Goal: Task Accomplishment & Management: Manage account settings

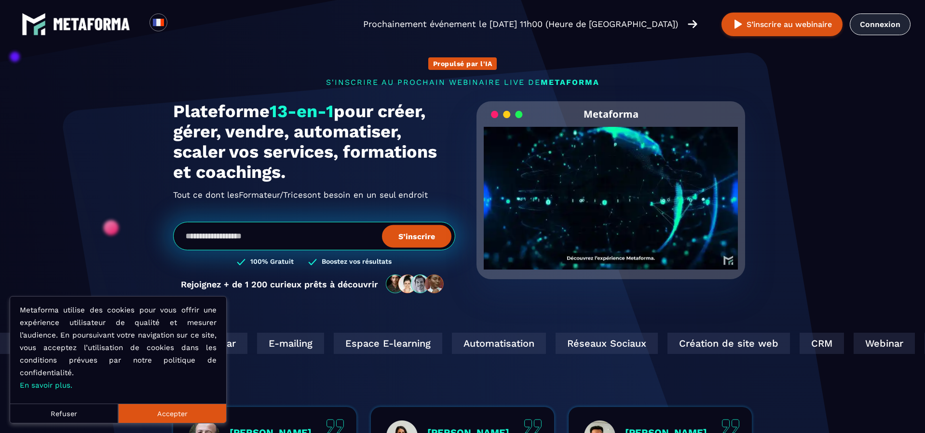
click at [888, 27] on link "Connexion" at bounding box center [880, 25] width 61 height 22
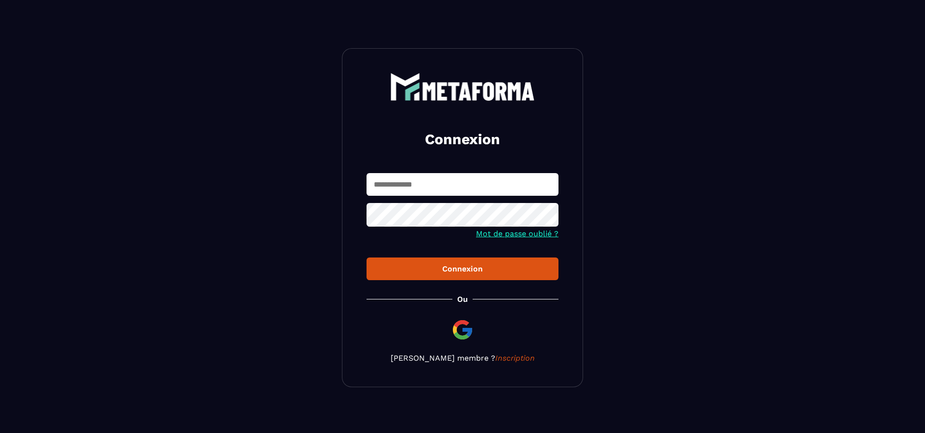
type input "**********"
click at [520, 273] on div "Connexion" at bounding box center [462, 268] width 177 height 9
